Goal: Task Accomplishment & Management: Use online tool/utility

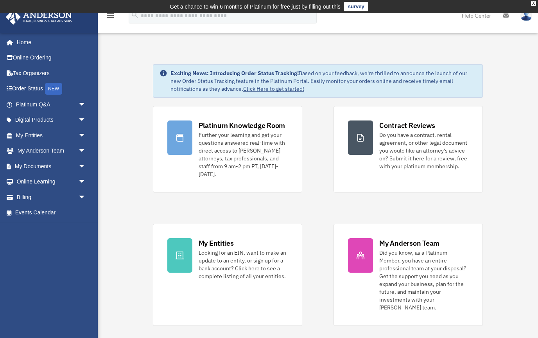
click at [83, 167] on span "arrow_drop_down" at bounding box center [86, 166] width 16 height 16
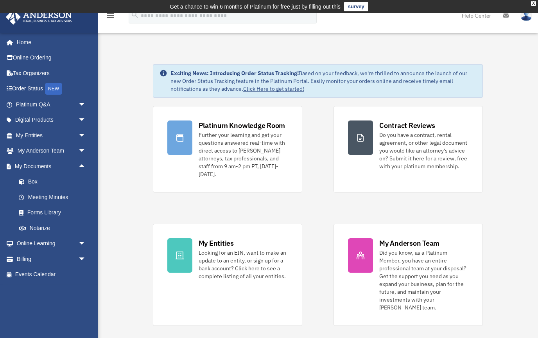
click at [34, 180] on link "Box" at bounding box center [54, 182] width 87 height 16
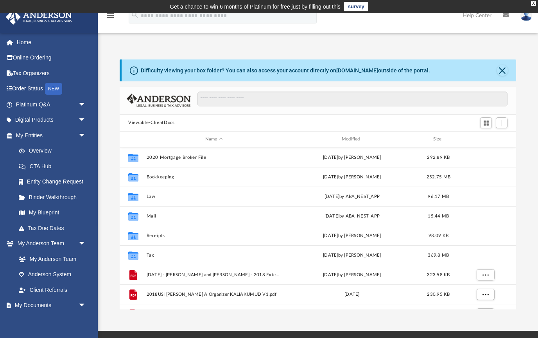
scroll to position [178, 397]
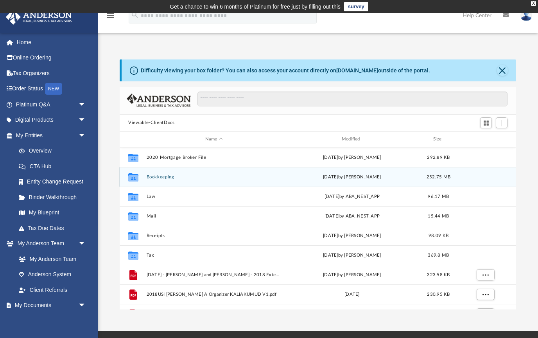
click at [171, 179] on button "Bookkeeping" at bounding box center [214, 176] width 135 height 5
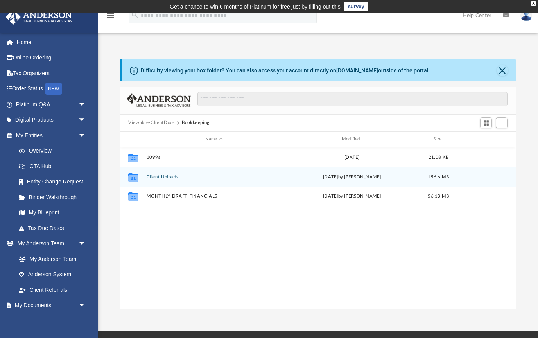
click at [177, 178] on button "Client Uploads" at bounding box center [214, 176] width 135 height 5
click at [222, 178] on button "Property Management Statements" at bounding box center [214, 176] width 135 height 5
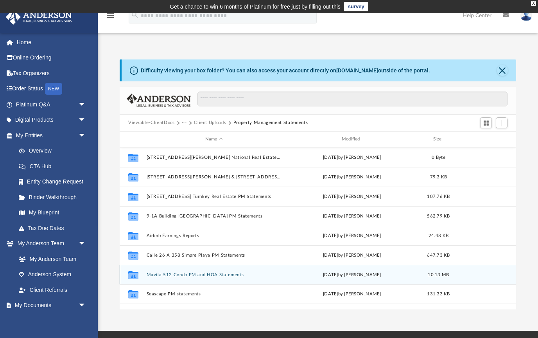
click at [196, 277] on button "Mavila 512 Condo PM and HOA Statements" at bounding box center [214, 274] width 135 height 5
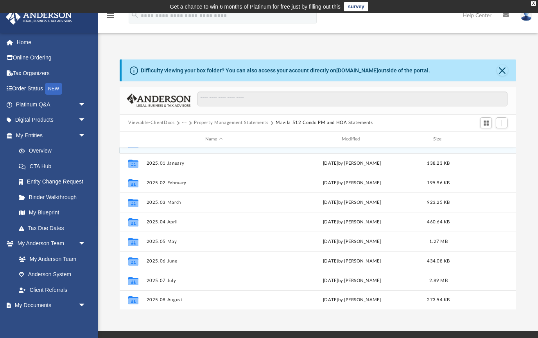
scroll to position [14, 0]
click at [503, 122] on span "Add" at bounding box center [502, 123] width 7 height 7
click at [487, 136] on li "Upload" at bounding box center [491, 138] width 25 height 8
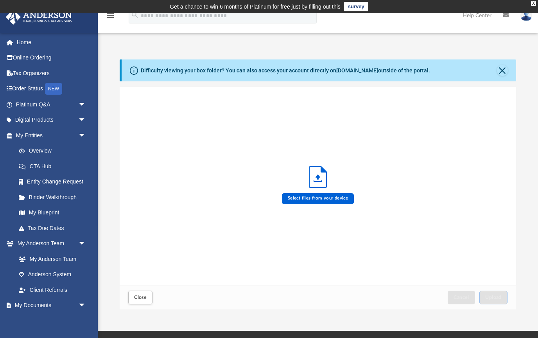
scroll to position [198, 397]
click at [319, 187] on icon "Upload" at bounding box center [318, 177] width 17 height 21
click at [329, 202] on label "Select files from your device" at bounding box center [318, 198] width 72 height 11
click at [0, 0] on input "Select files from your device" at bounding box center [0, 0] width 0 height 0
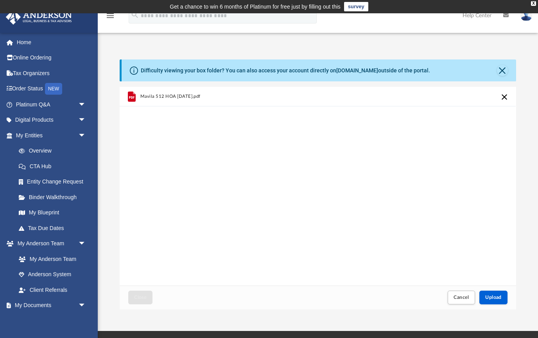
click at [496, 297] on span "Upload" at bounding box center [494, 297] width 16 height 5
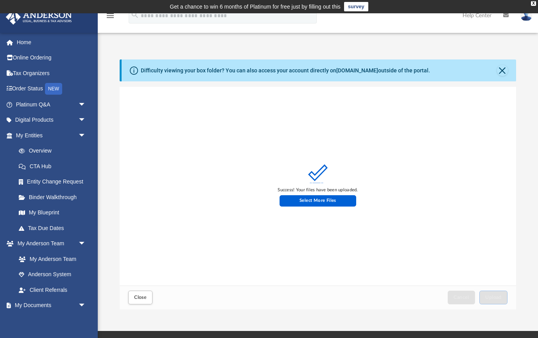
click at [509, 68] on div "Difficulty viewing your box folder? You can also access your account directly o…" at bounding box center [319, 70] width 394 height 22
click at [502, 72] on button "Close" at bounding box center [502, 70] width 11 height 11
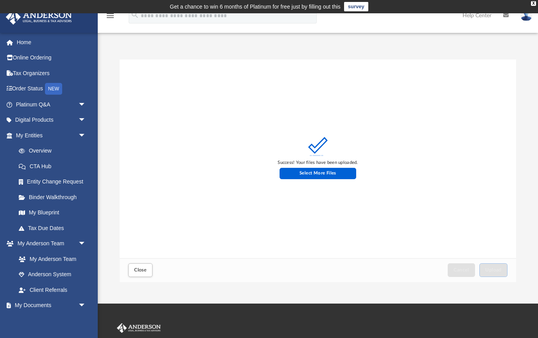
click at [142, 270] on span "Close" at bounding box center [140, 270] width 13 height 5
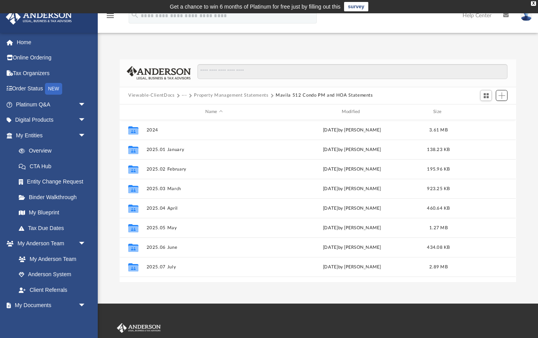
scroll to position [0, 0]
